Goal: Answer question/provide support: Answer question/provide support

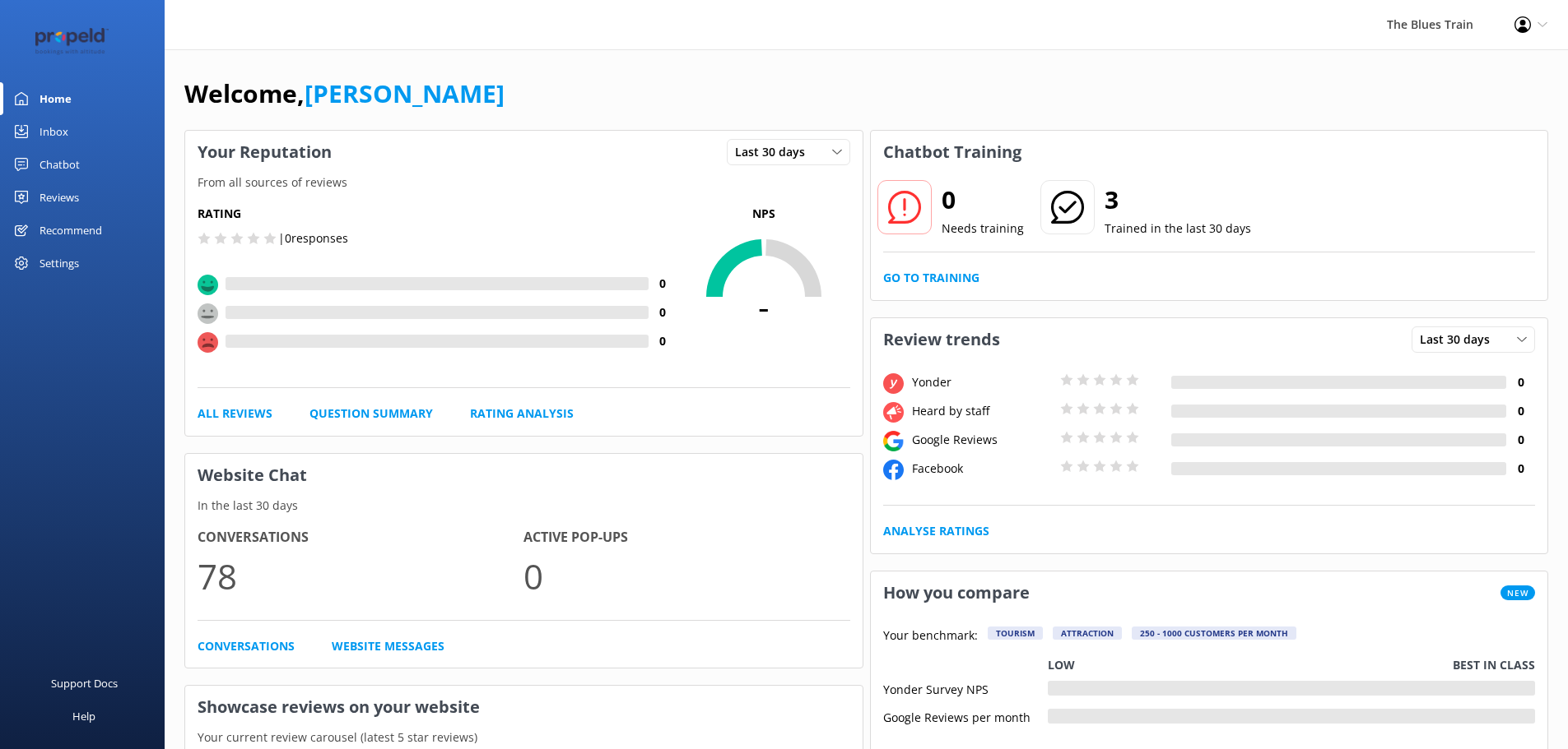
click at [61, 130] on div "Inbox" at bounding box center [54, 132] width 29 height 33
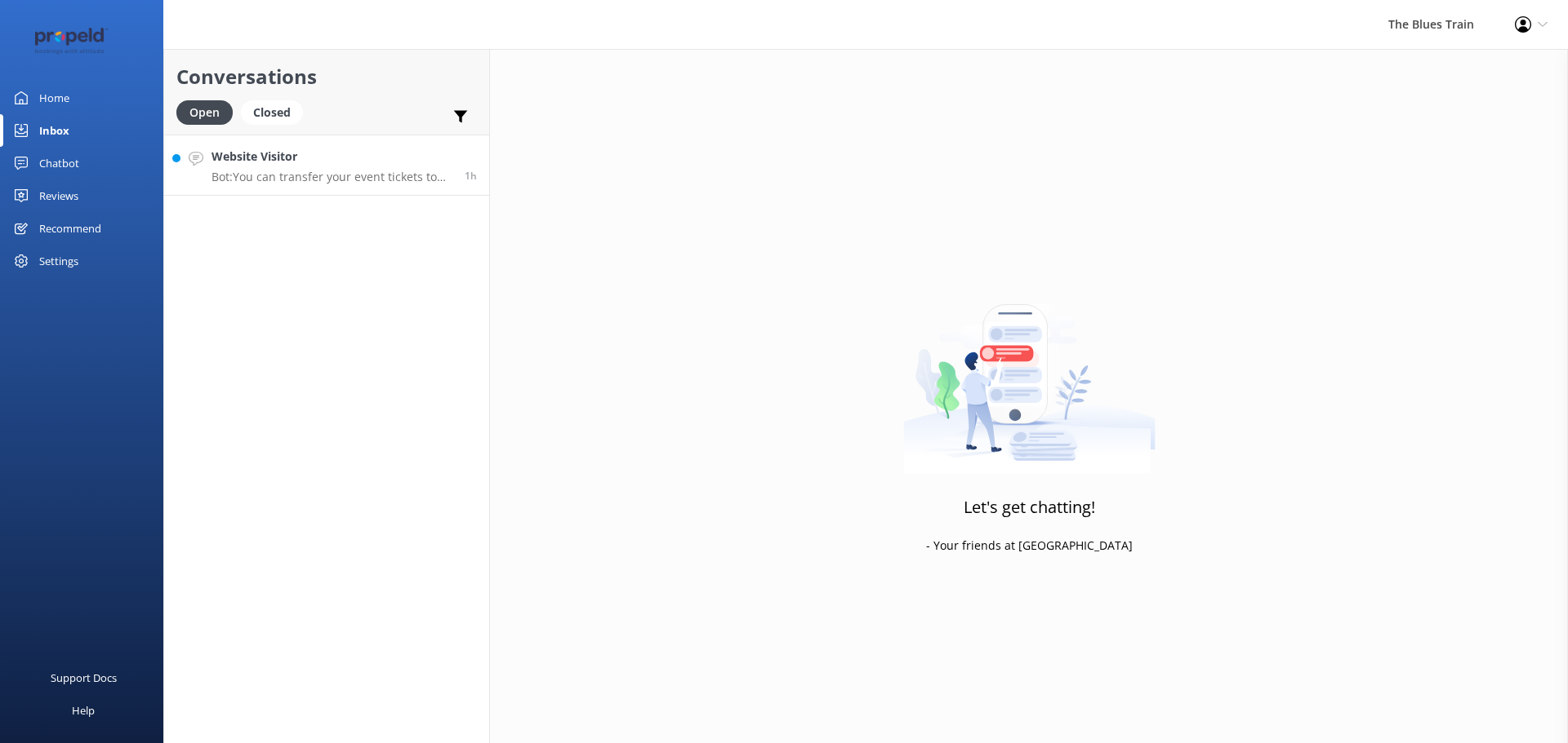
click at [388, 165] on h4 "Website Visitor" at bounding box center [332, 156] width 241 height 18
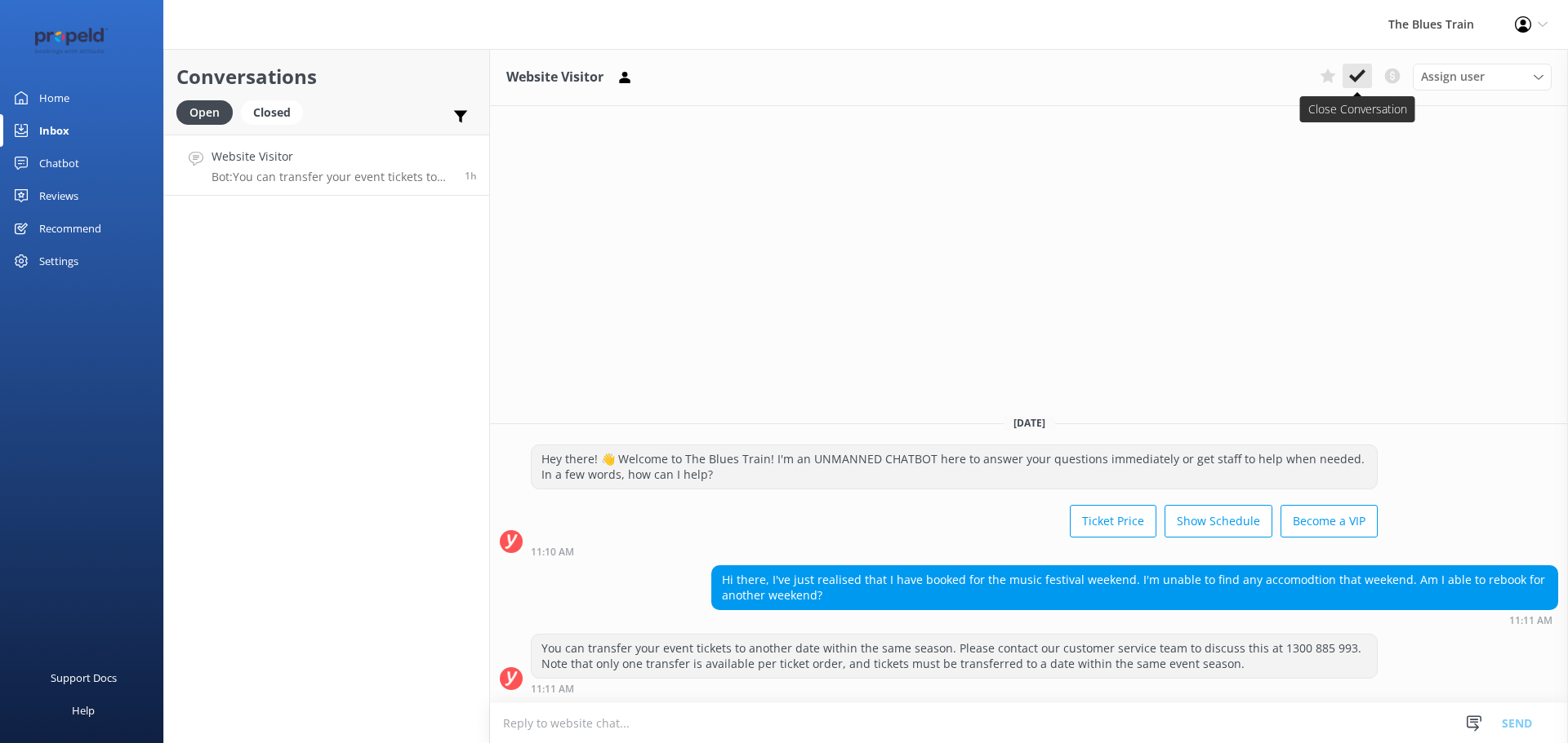
click at [1361, 79] on icon at bounding box center [1357, 76] width 17 height 17
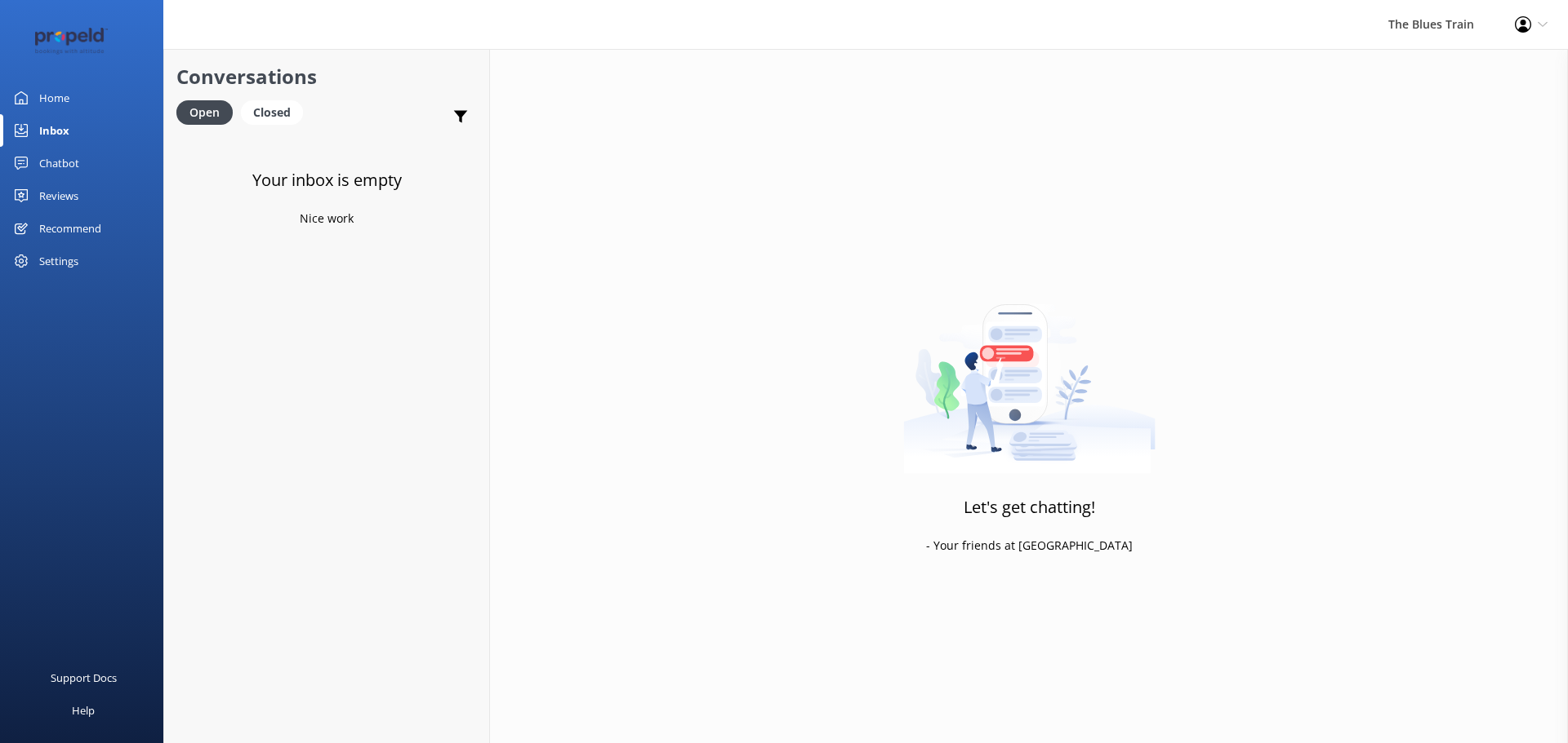
click at [128, 95] on link "Home" at bounding box center [81, 98] width 163 height 33
